Goal: Information Seeking & Learning: Find specific fact

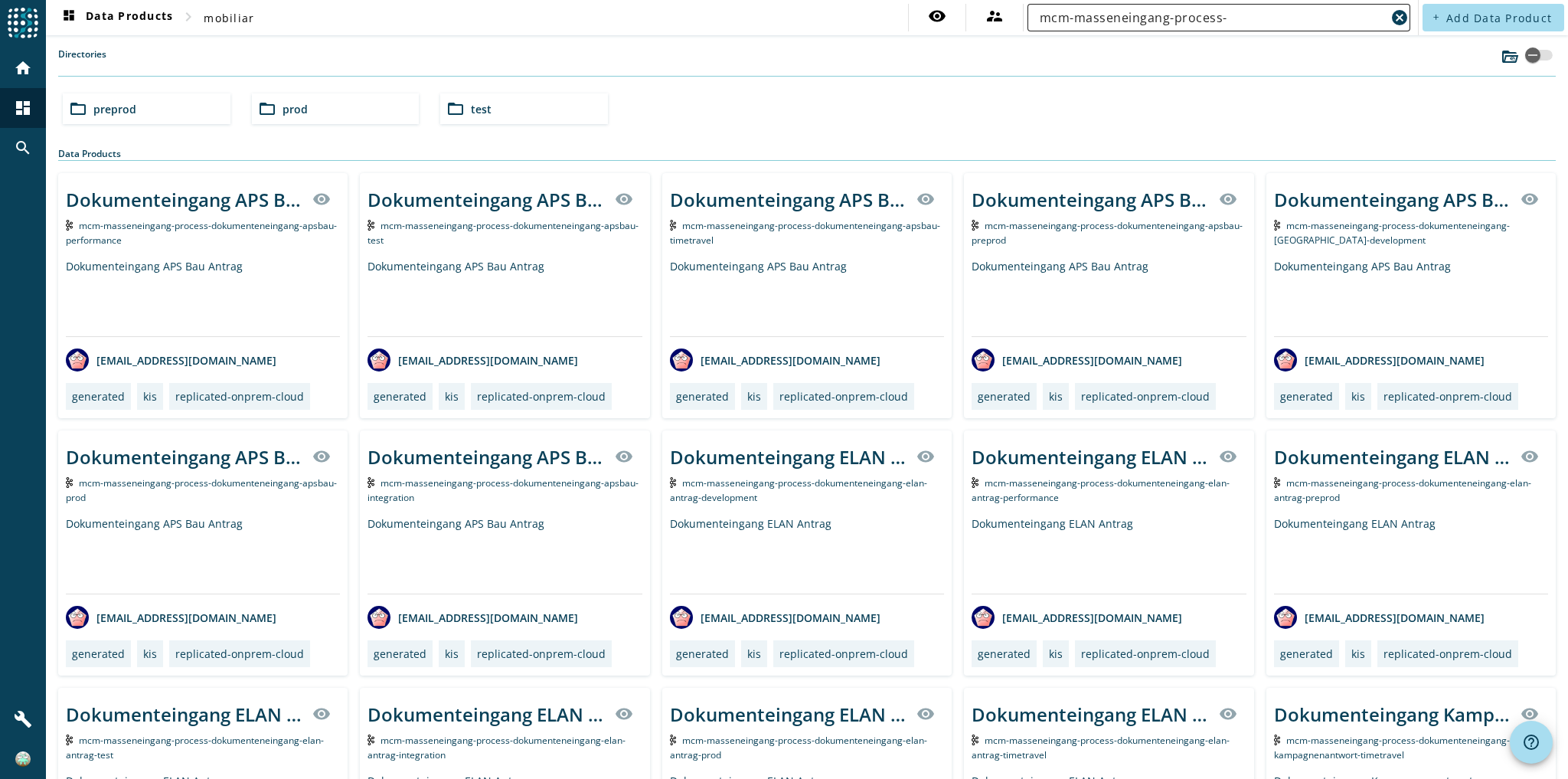
click at [1280, 27] on div "mcm-masseneingang-process-" at bounding box center [1213, 17] width 346 height 27
type input "mcm-masseneingang-process-dokumenteneingang-elan-antrag-"
